Goal: Task Accomplishment & Management: Manage account settings

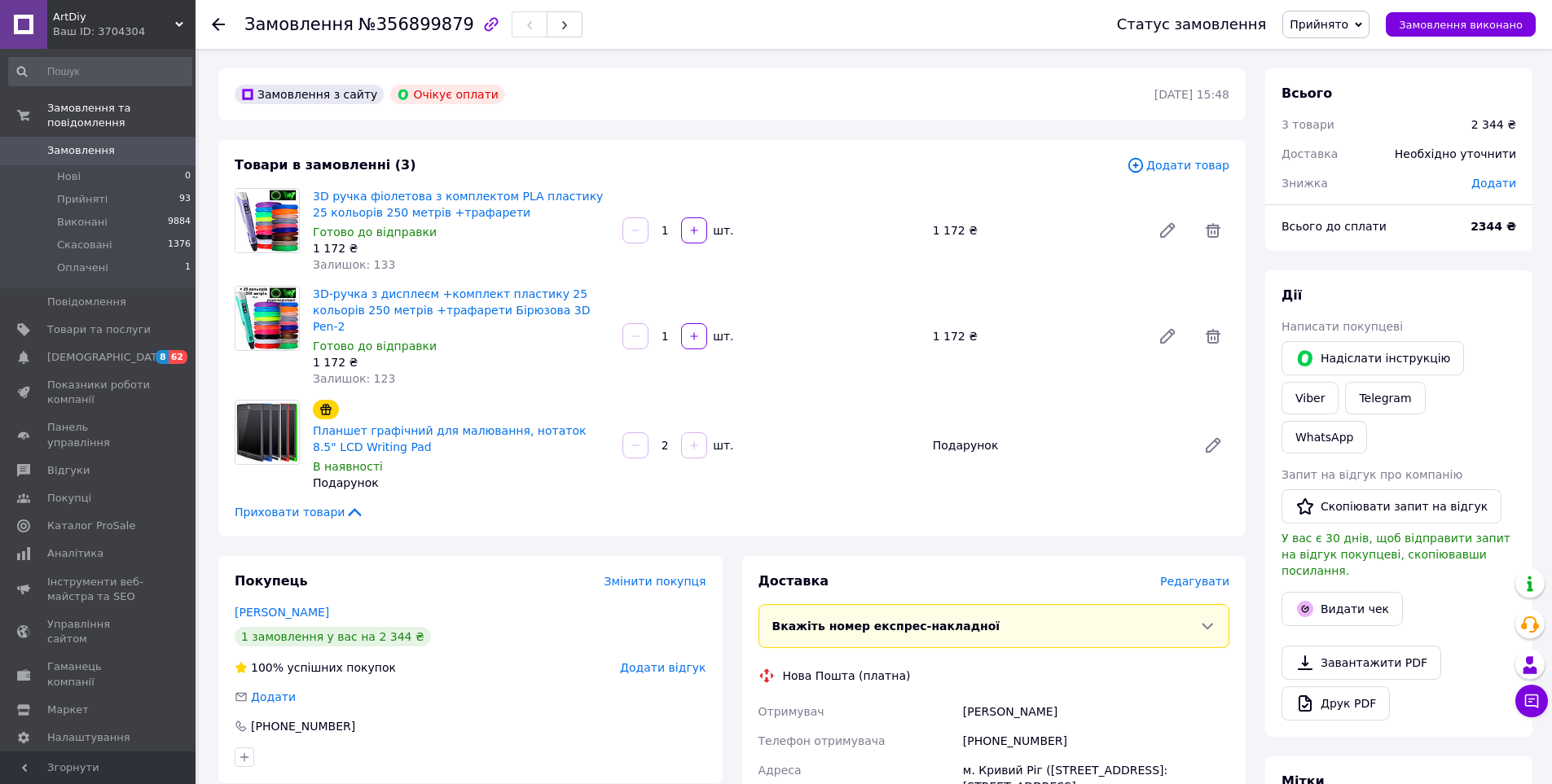
click at [1255, 305] on div "Замовлення з сайту Очікує оплати 12.08.2025 | 15:48 Товари в замовленні (3) Дод…" at bounding box center [731, 644] width 1046 height 1150
click at [1208, 320] on span at bounding box center [1212, 336] width 32 height 32
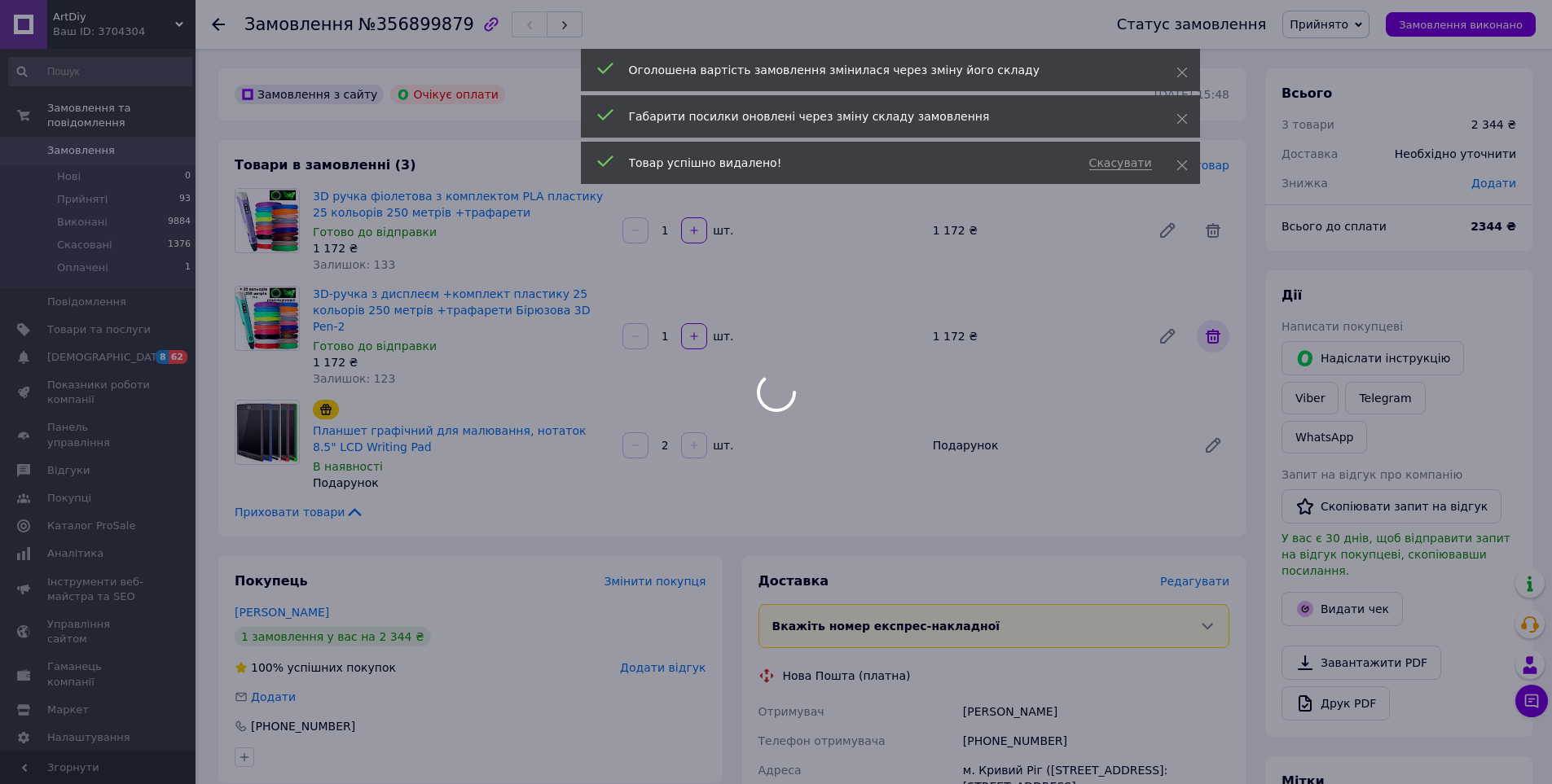
type input "1"
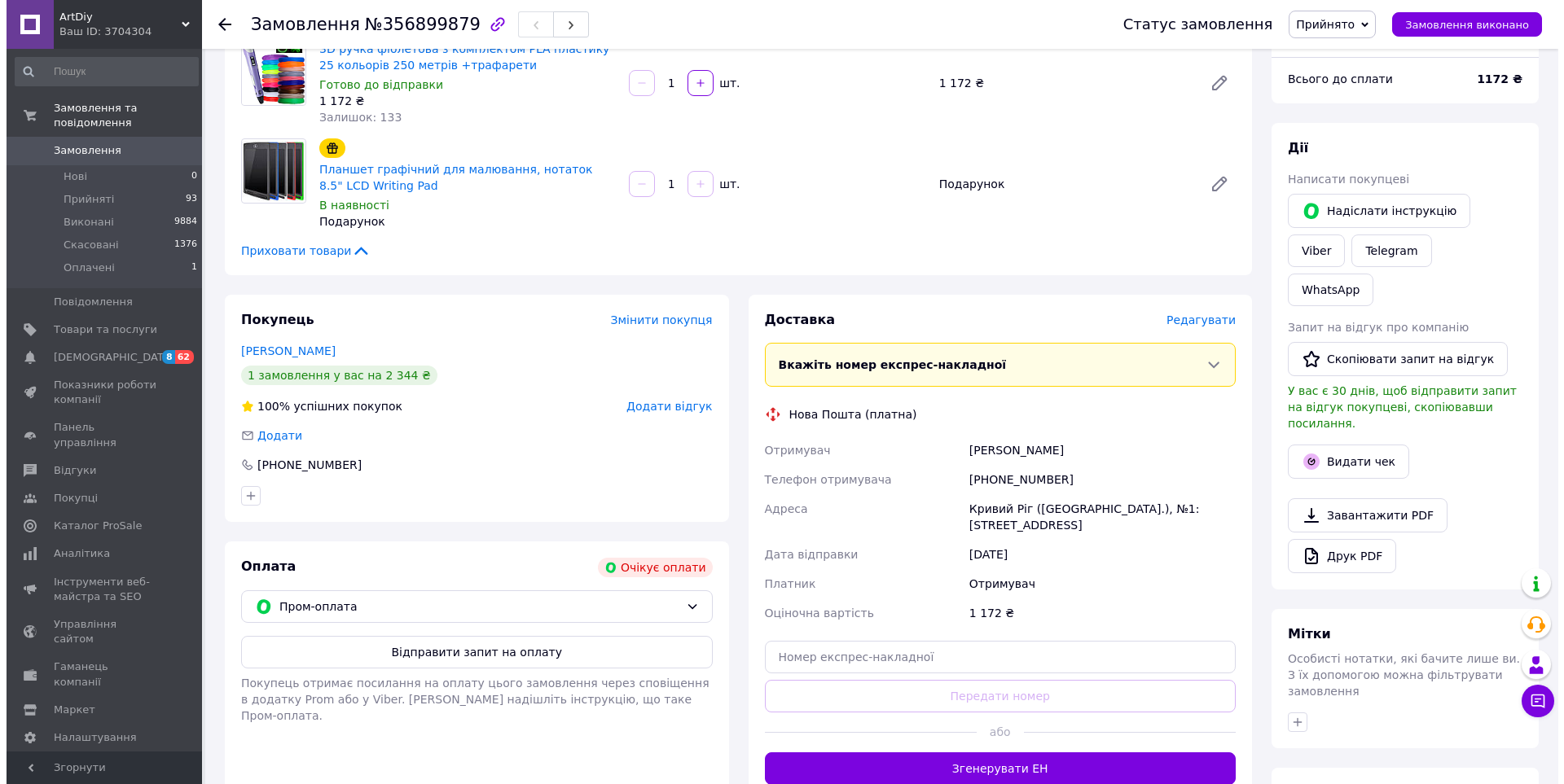
scroll to position [163, 0]
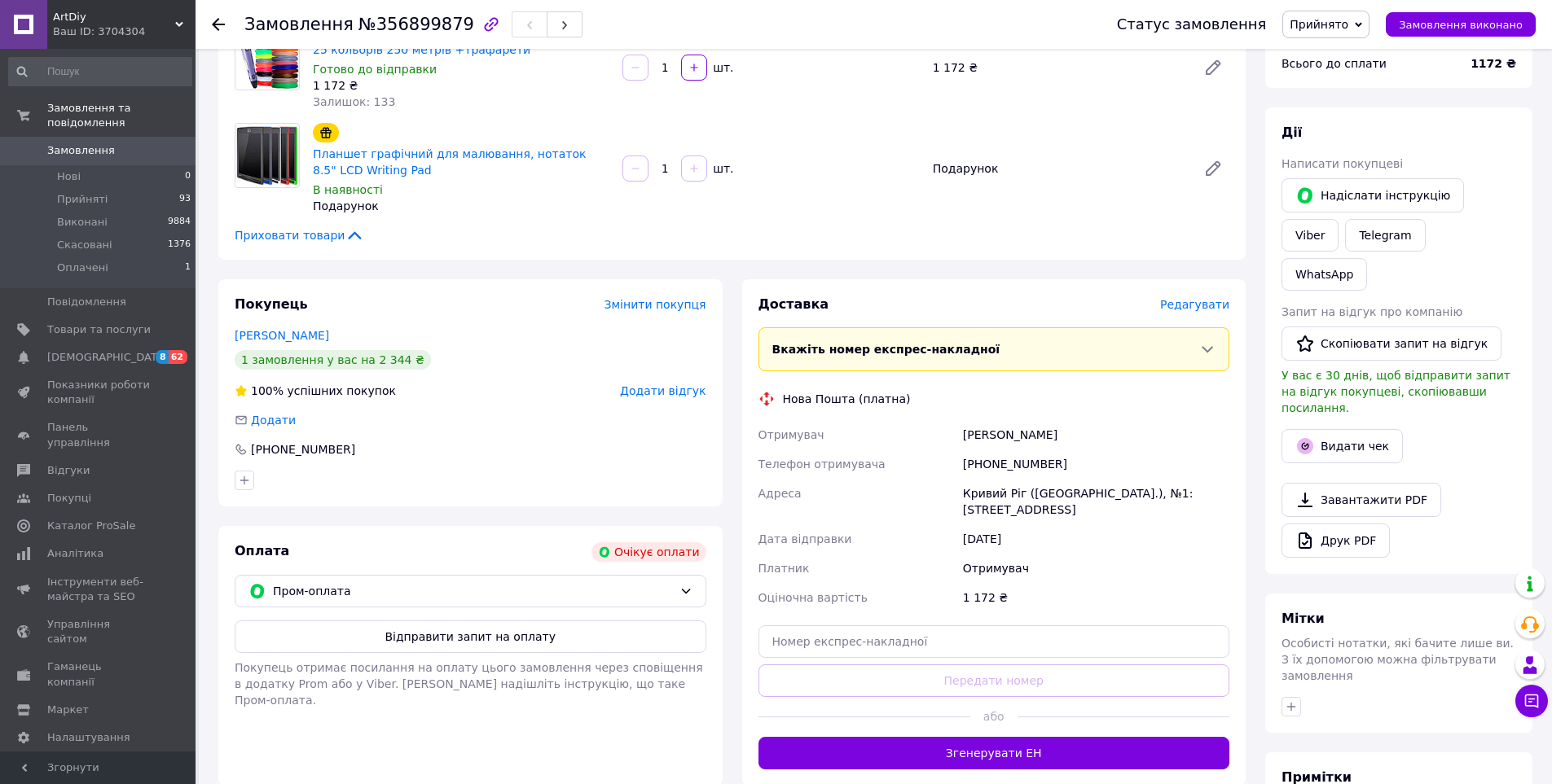
click at [1185, 309] on span "Редагувати" at bounding box center [1195, 304] width 70 height 13
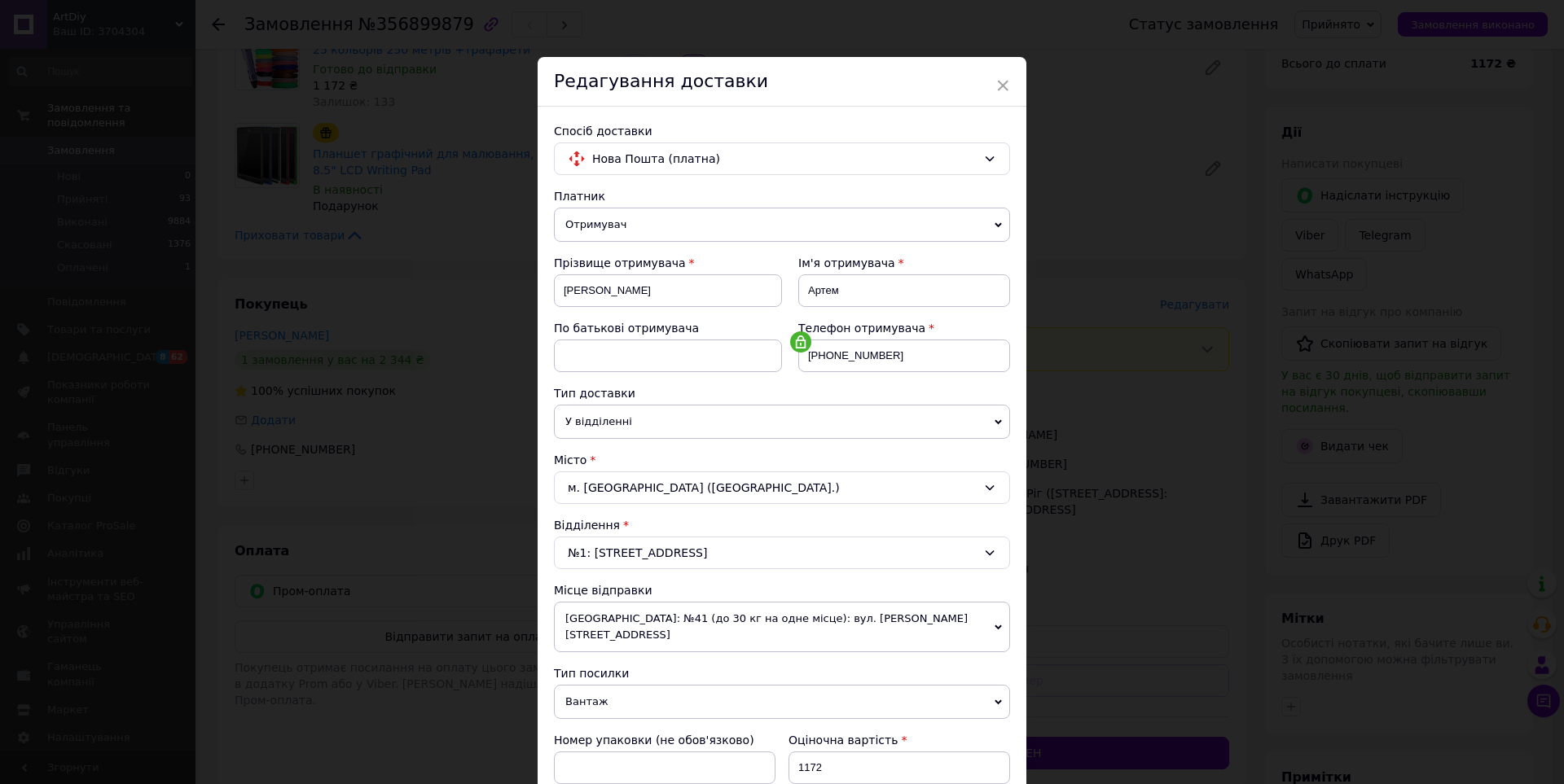
click at [622, 486] on div "м. Кривий Ріг (Дніпропетровська обл.)" at bounding box center [782, 487] width 457 height 32
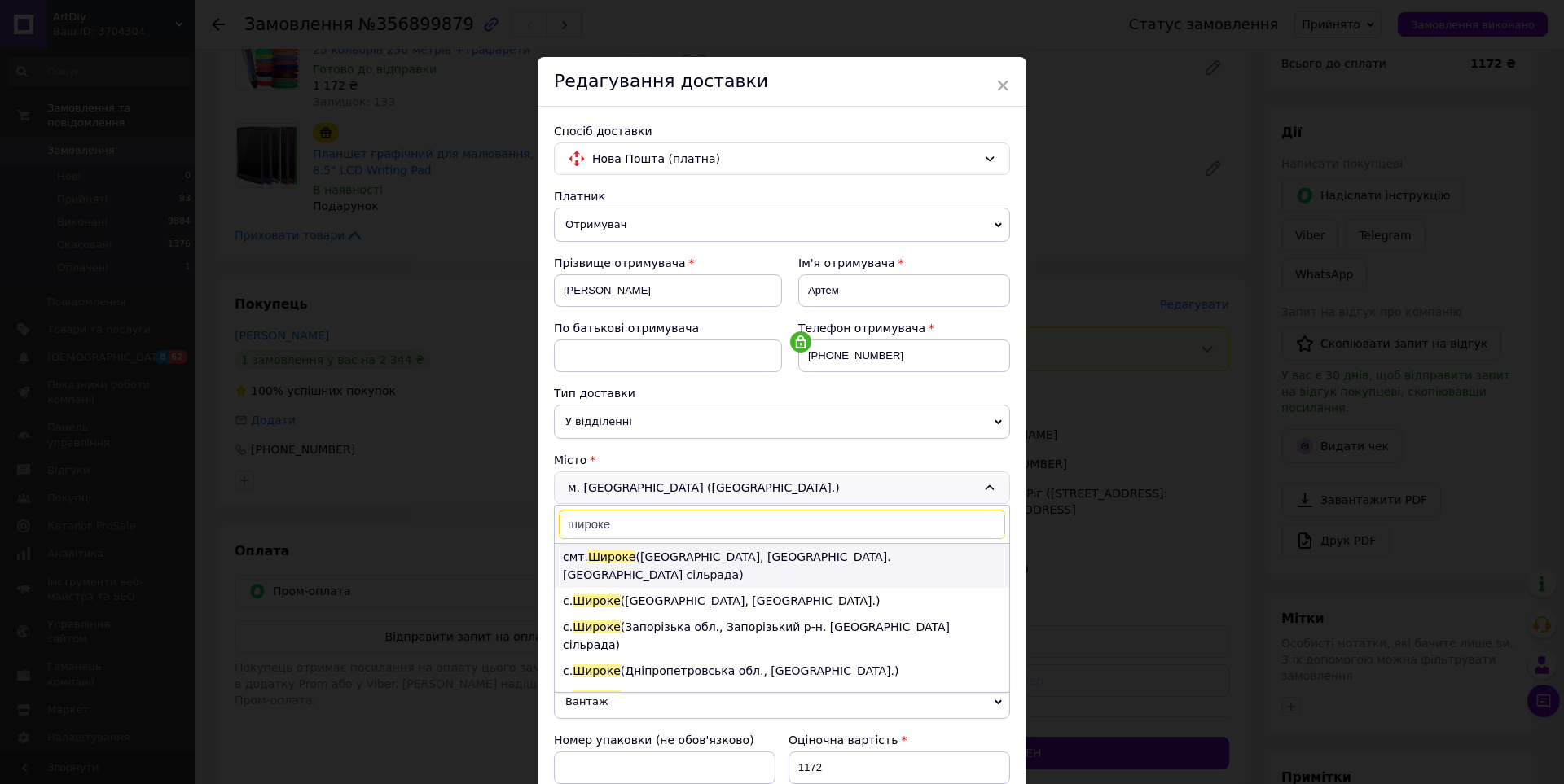
type input "широке"
click at [738, 551] on li "смт. Широке (Дніпропетровська обл., Криворізький р-н. Широківська сільрада)" at bounding box center [782, 565] width 455 height 44
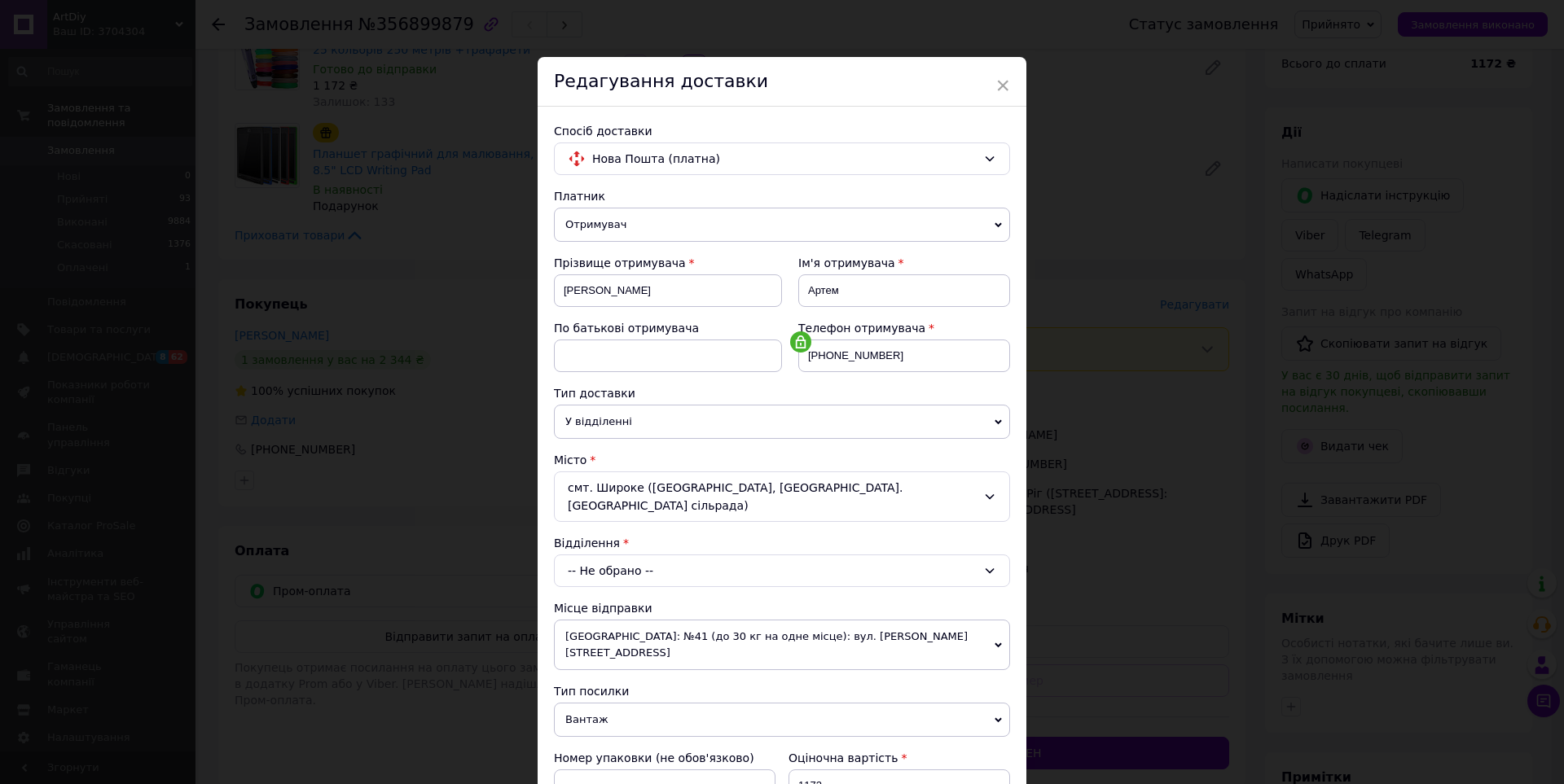
click at [701, 569] on div "-- Не обрано --" at bounding box center [782, 570] width 457 height 32
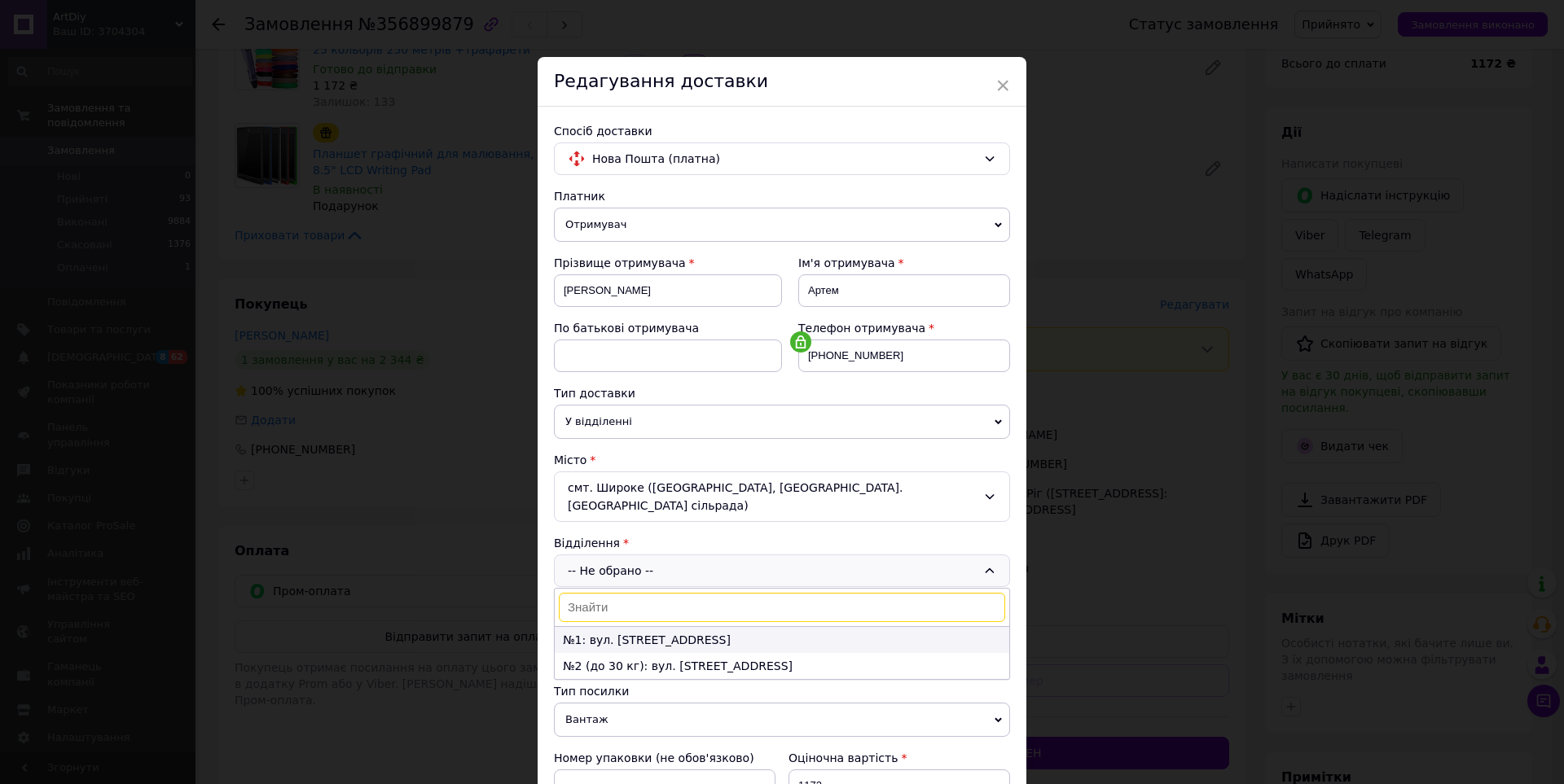
click at [691, 640] on li "№1: вул. Соборна, 104а" at bounding box center [782, 640] width 455 height 26
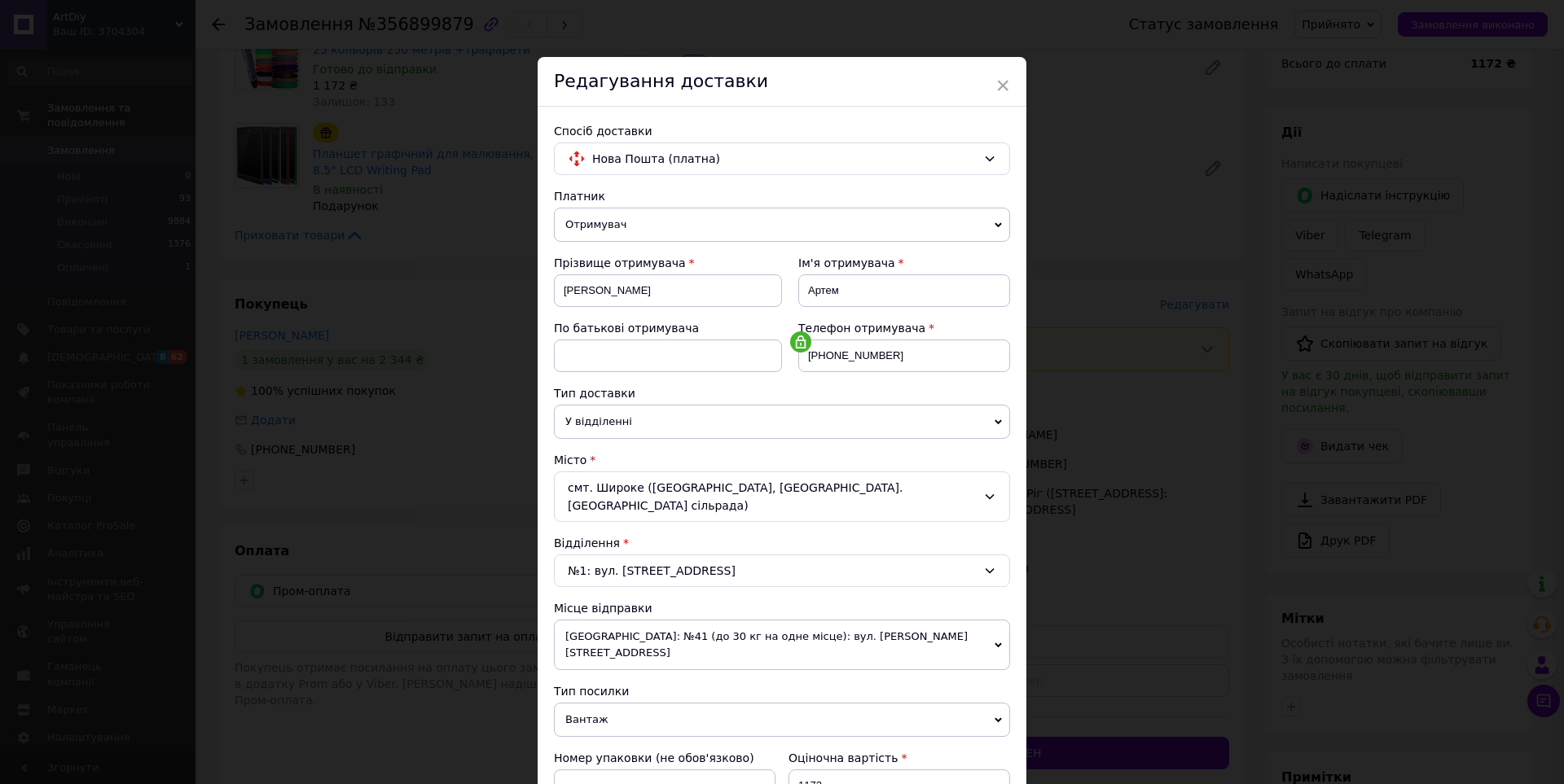
click at [702, 609] on div "Місце відправки" at bounding box center [782, 608] width 457 height 17
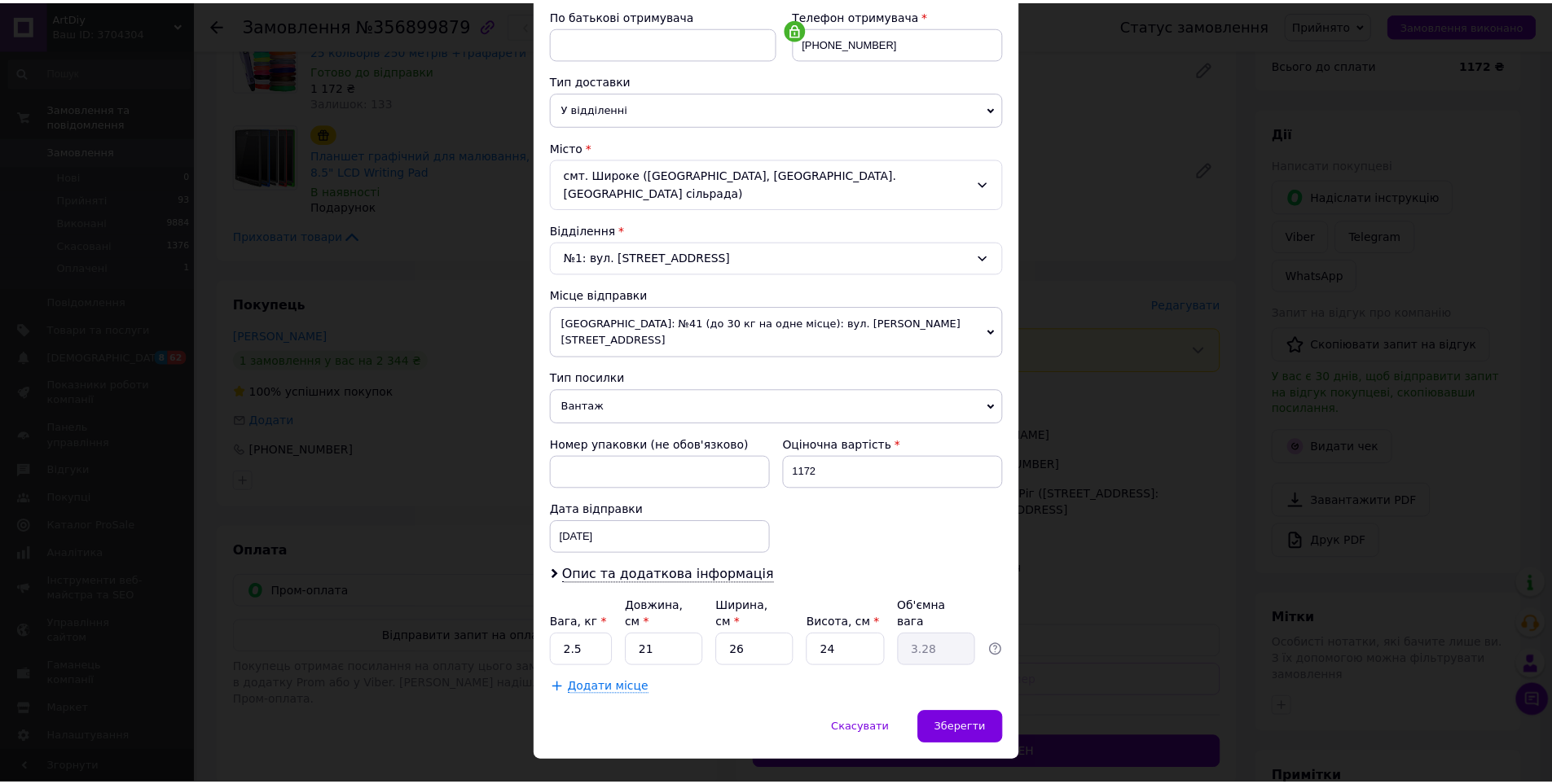
scroll to position [315, 0]
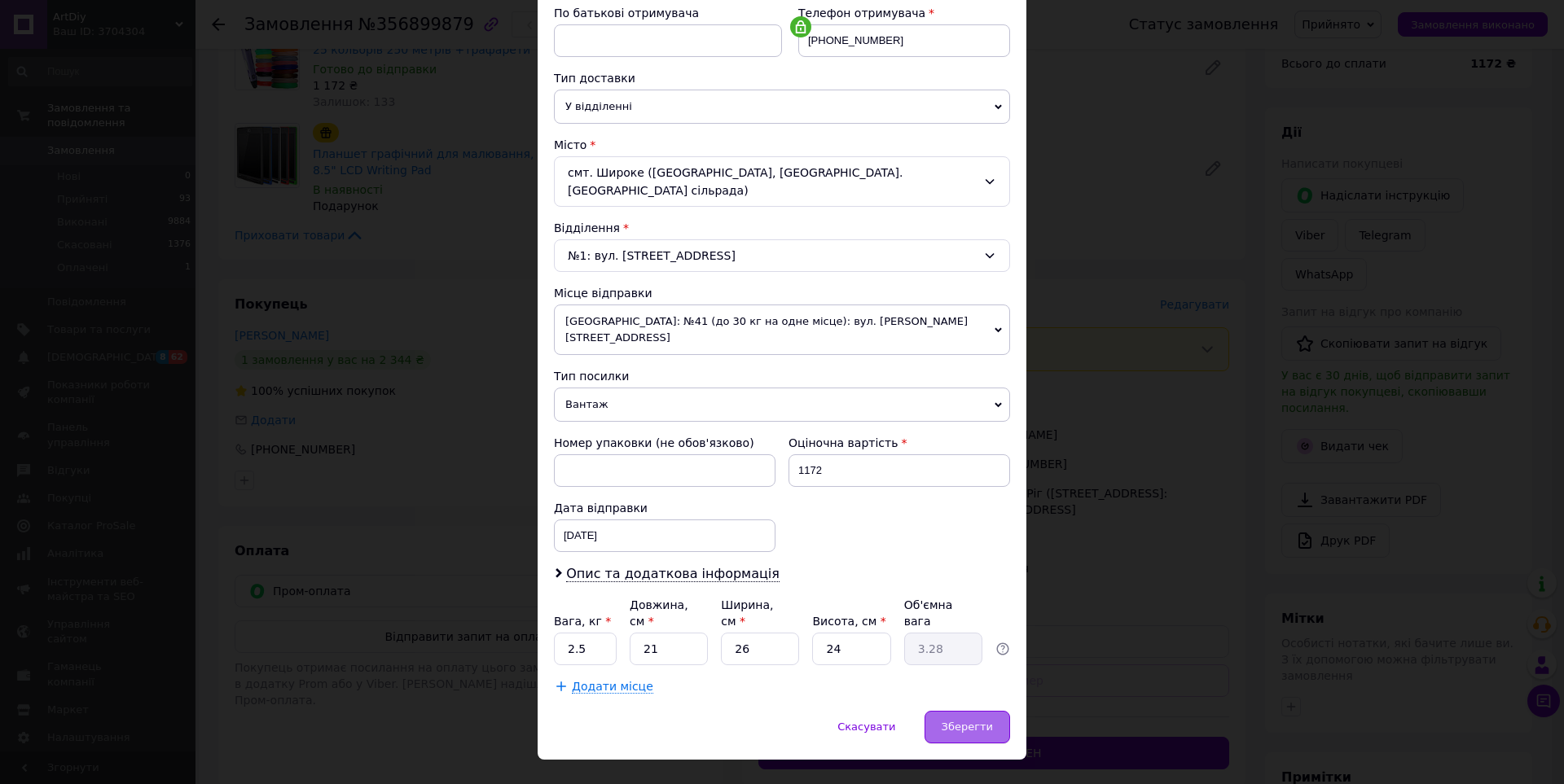
click at [967, 710] on div "Зберегти" at bounding box center [967, 726] width 85 height 32
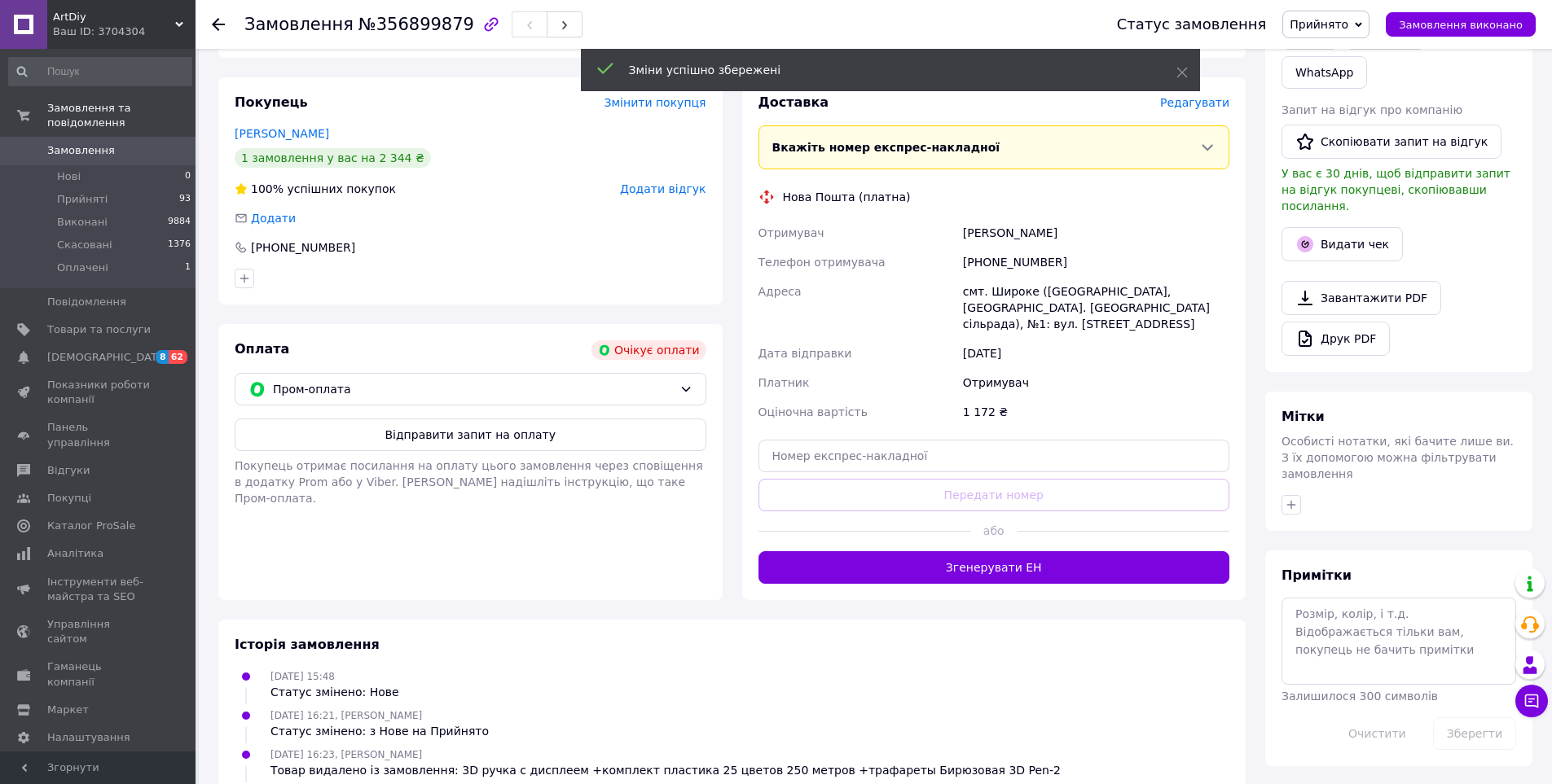
scroll to position [407, 0]
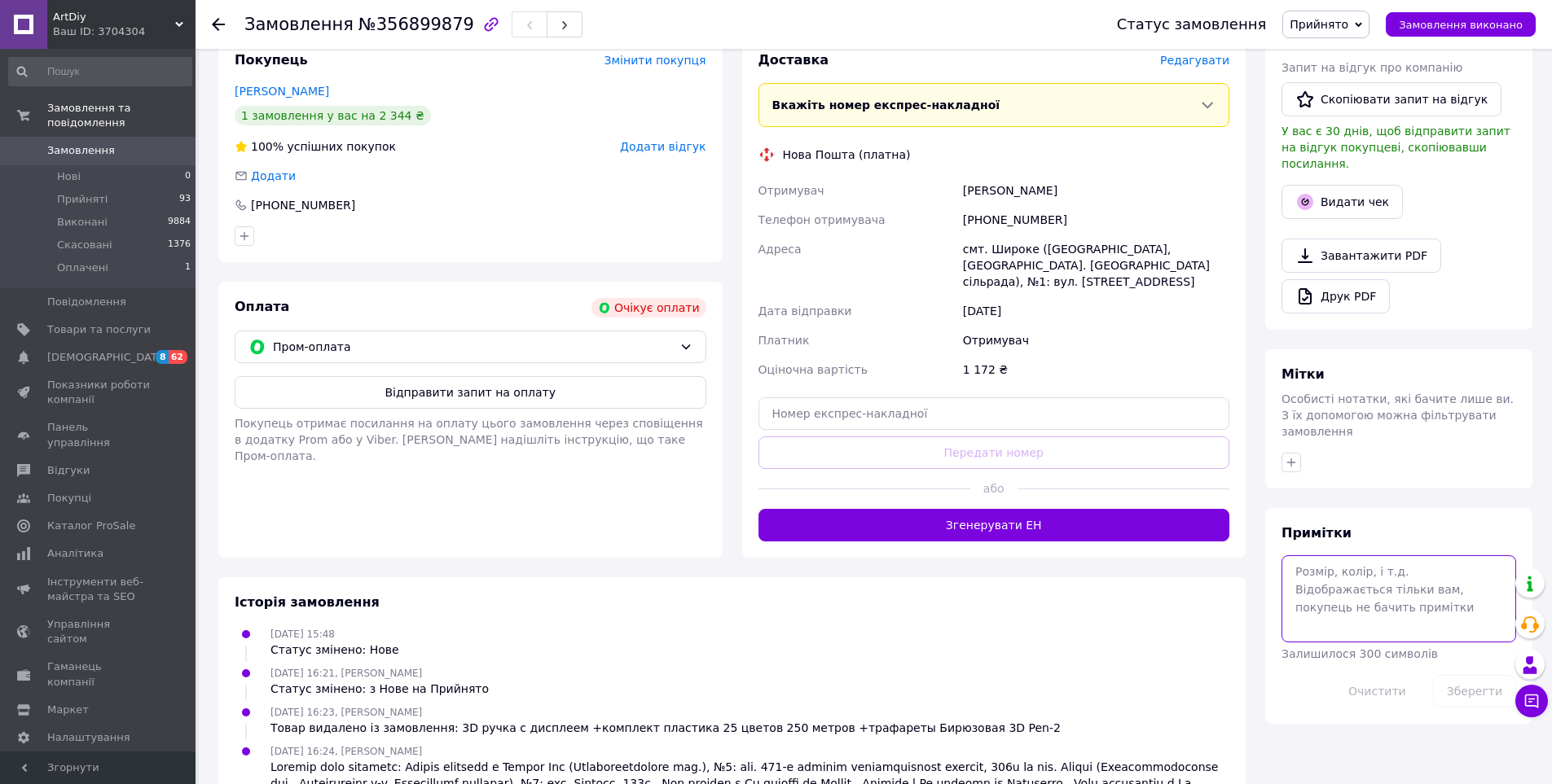
click at [1333, 555] on textarea at bounding box center [1398, 599] width 235 height 86
type textarea "фиолетов, налож"
click at [1452, 675] on button "Зберегти" at bounding box center [1474, 691] width 83 height 32
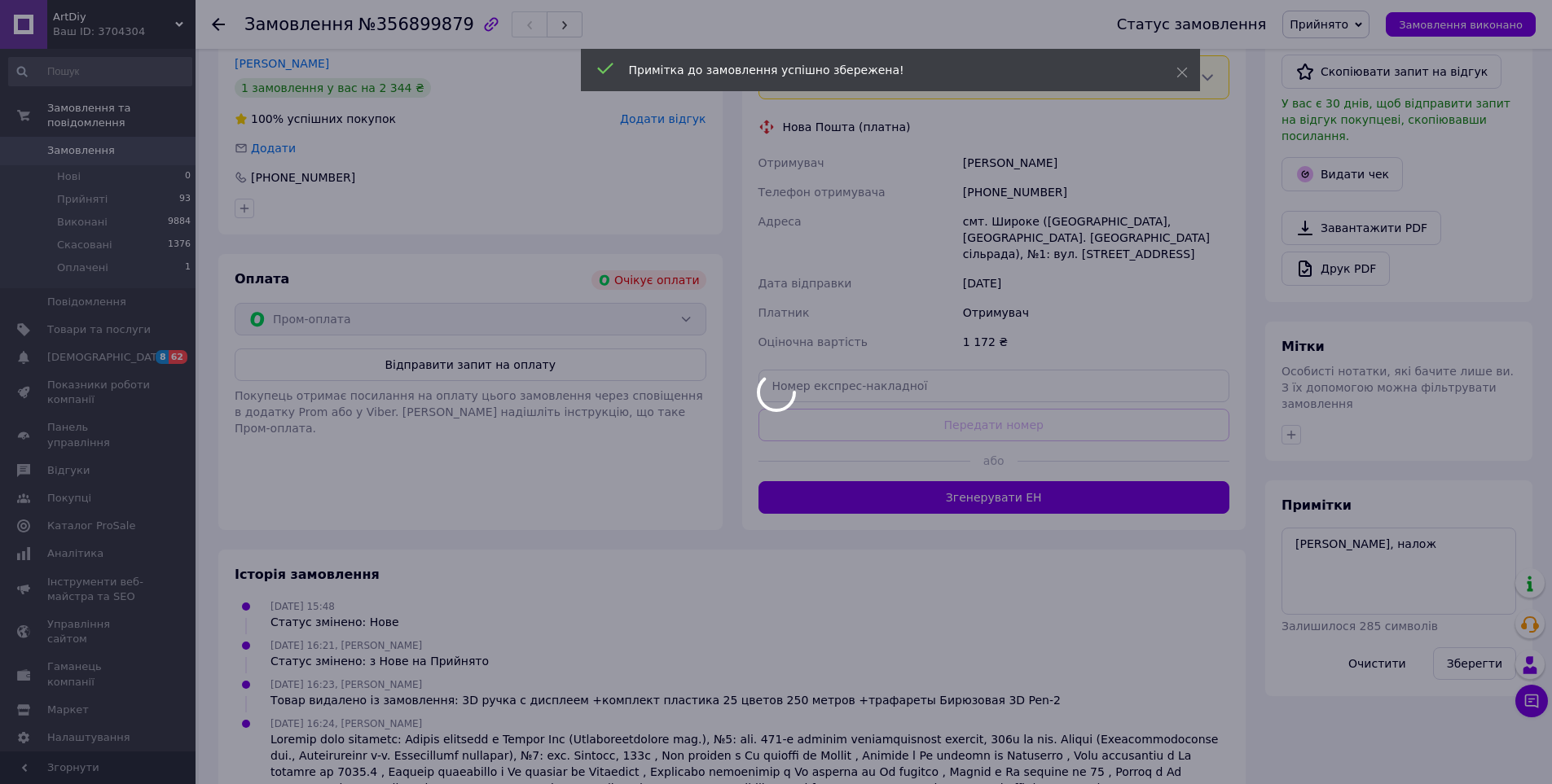
scroll to position [483, 0]
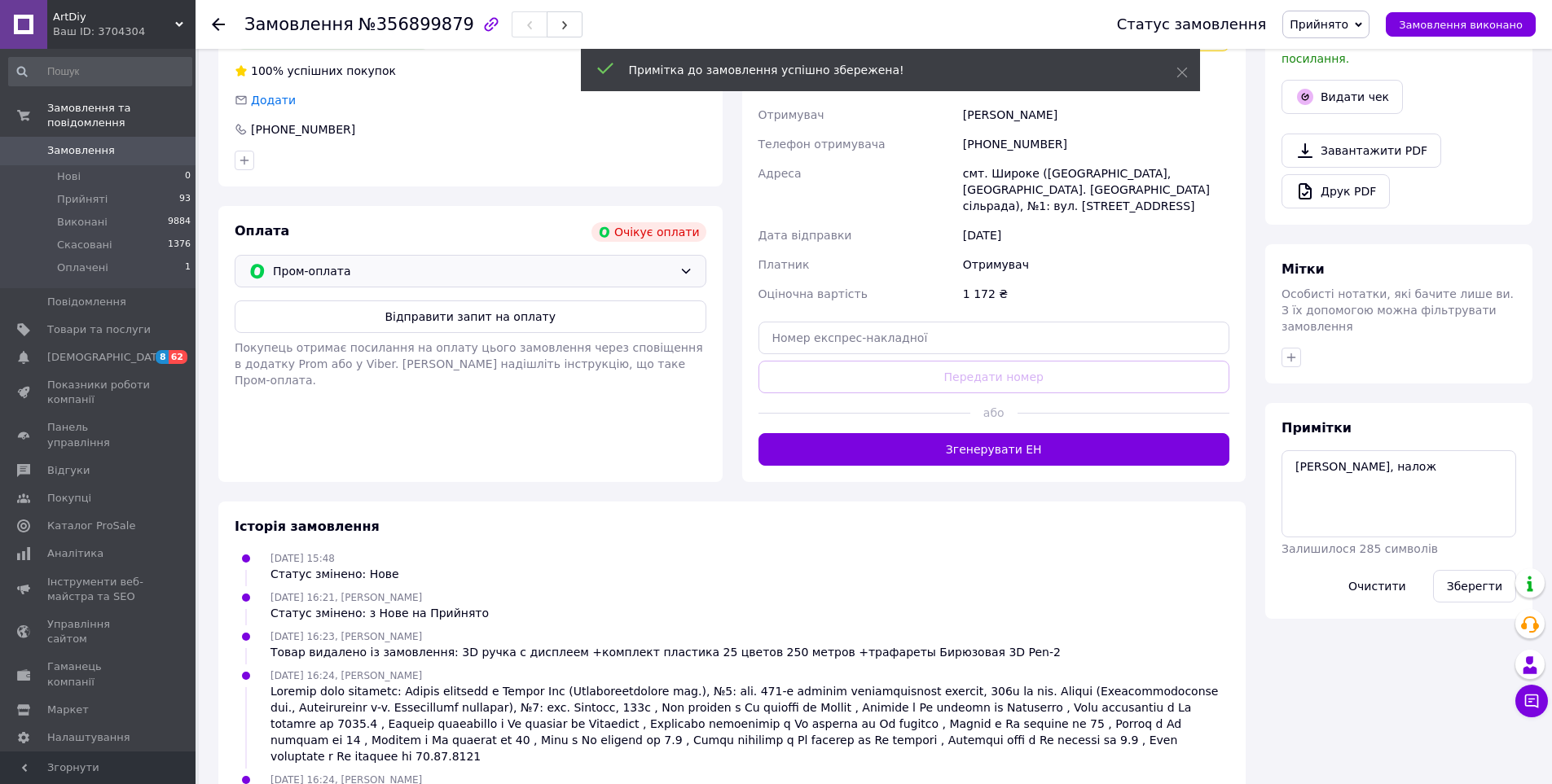
click at [524, 276] on span "Пром-оплата" at bounding box center [472, 271] width 400 height 18
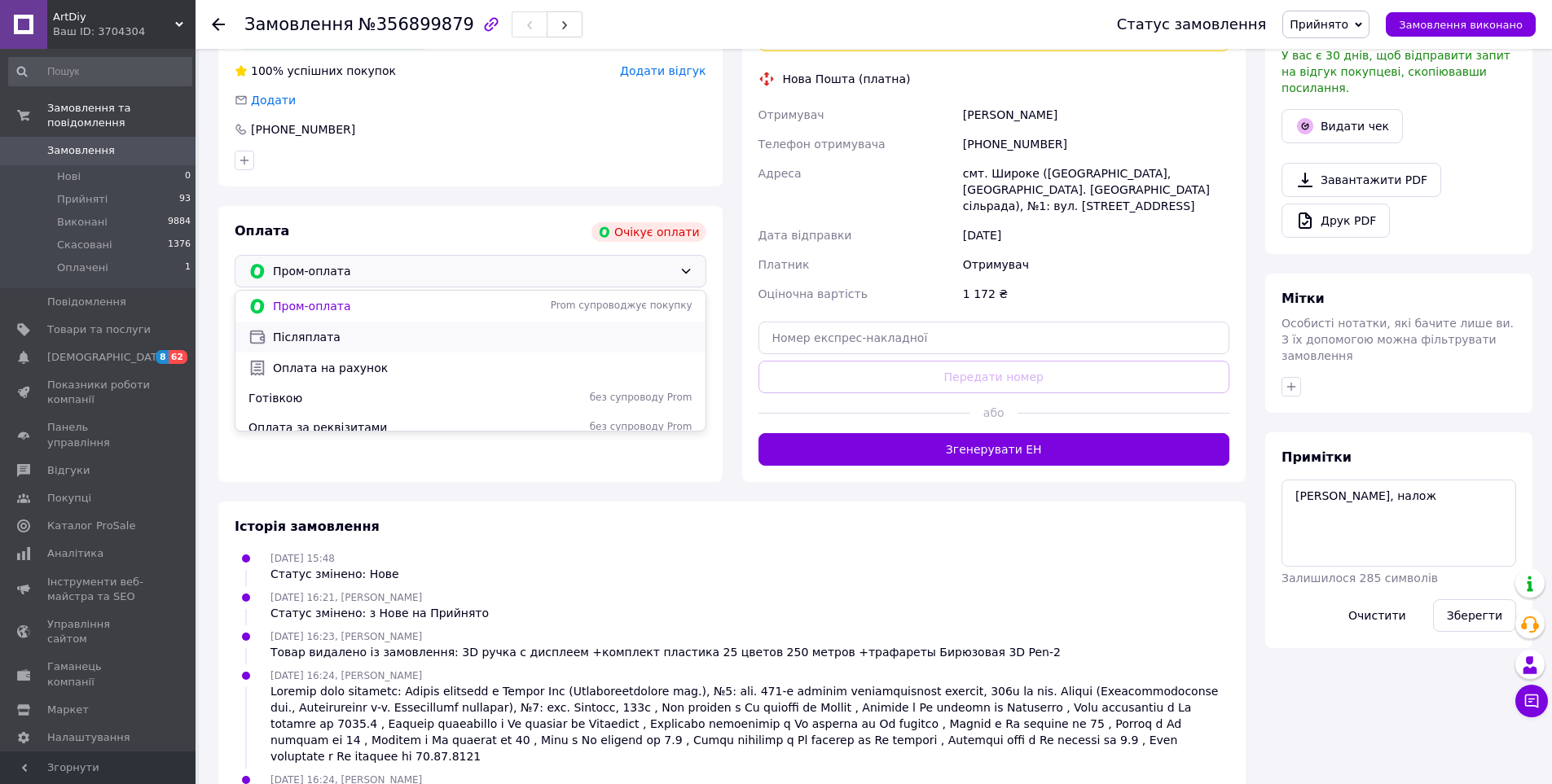
click at [399, 342] on span "Післяплата" at bounding box center [482, 337] width 419 height 17
